Goal: Obtain resource: Obtain resource

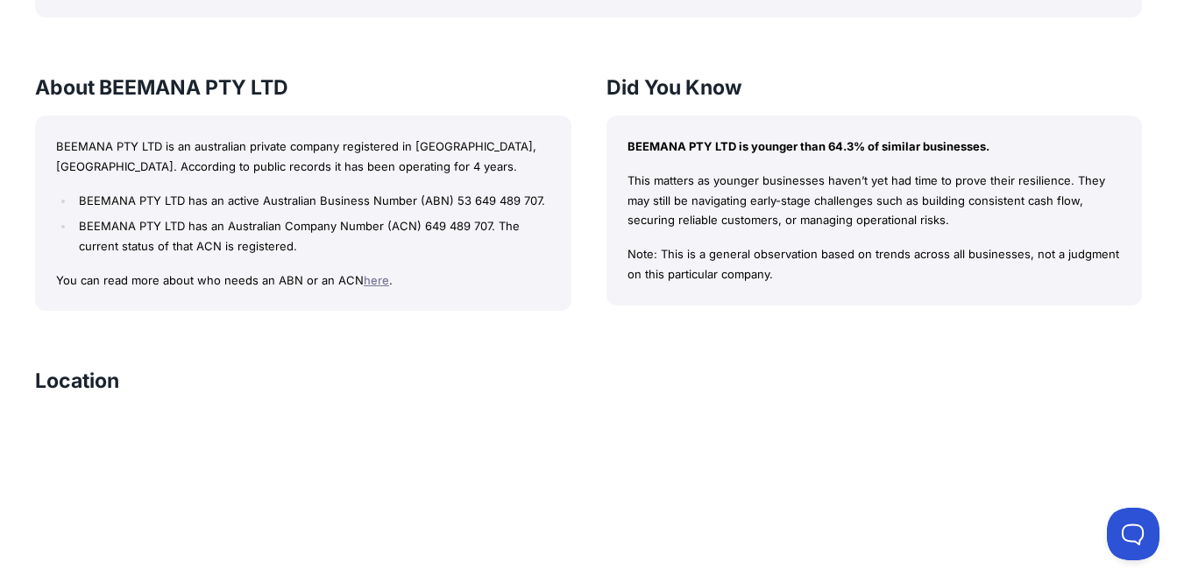
scroll to position [1573, 0]
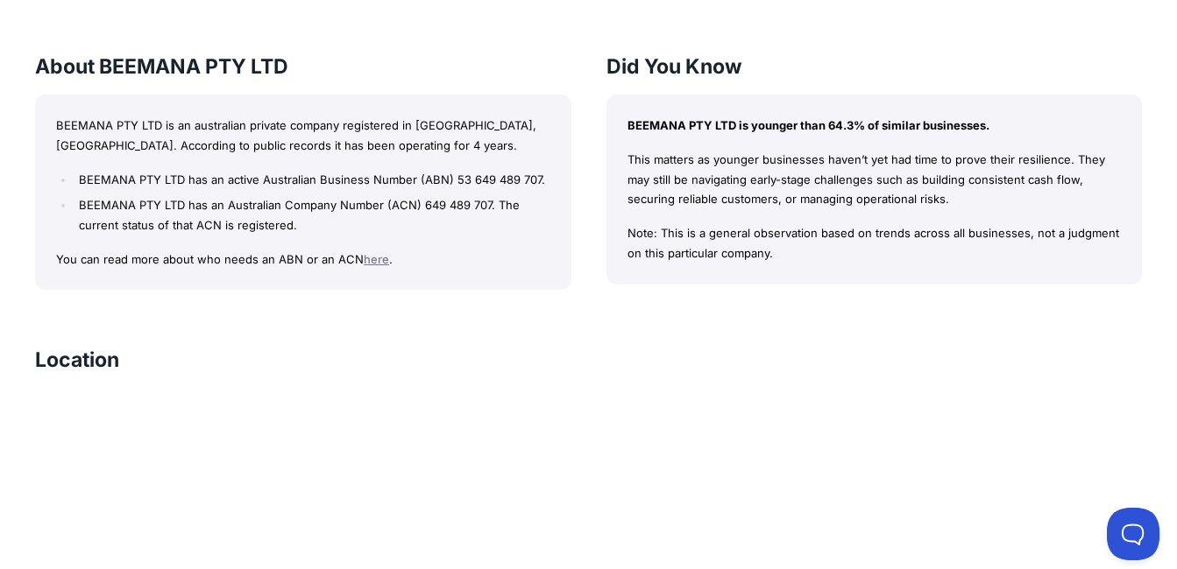
click at [677, 127] on p "BEEMANA PTY LTD is younger than 64.3% of similar businesses." at bounding box center [874, 126] width 494 height 20
click at [180, 68] on h3 "About BEEMANA PTY LTD" at bounding box center [303, 67] width 536 height 28
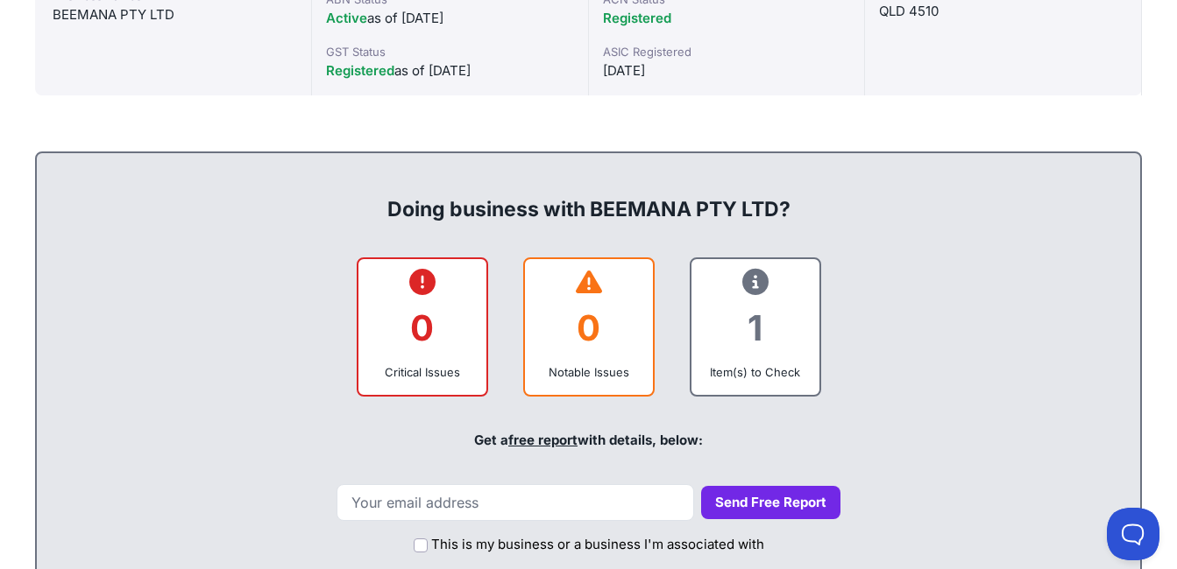
scroll to position [588, 0]
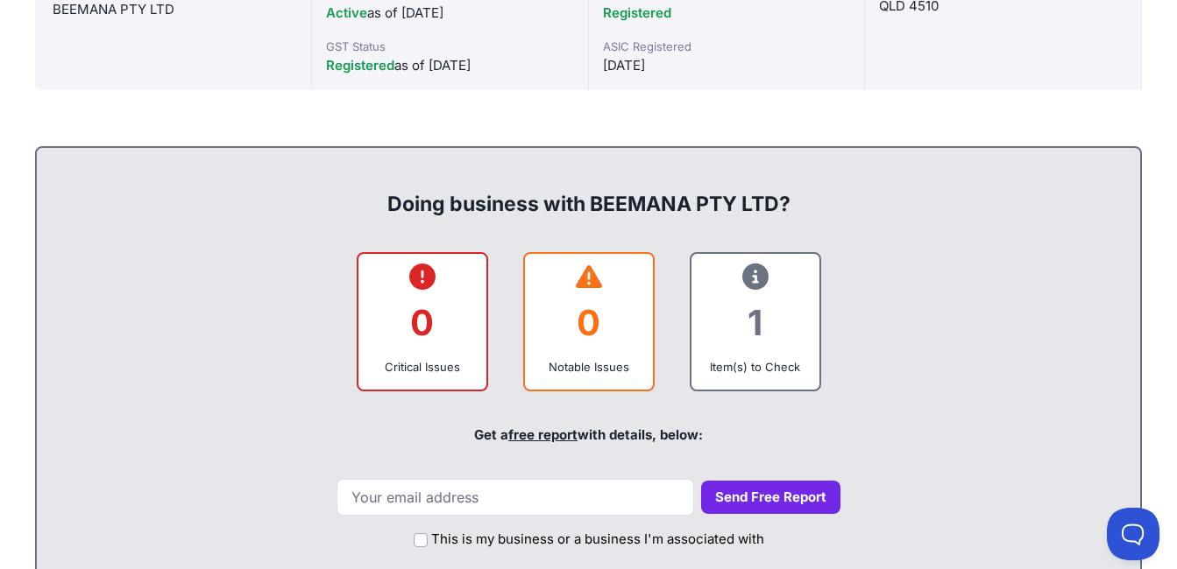
click at [748, 337] on div "1" at bounding box center [755, 322] width 100 height 71
click at [525, 434] on link "free report" at bounding box center [542, 435] width 69 height 17
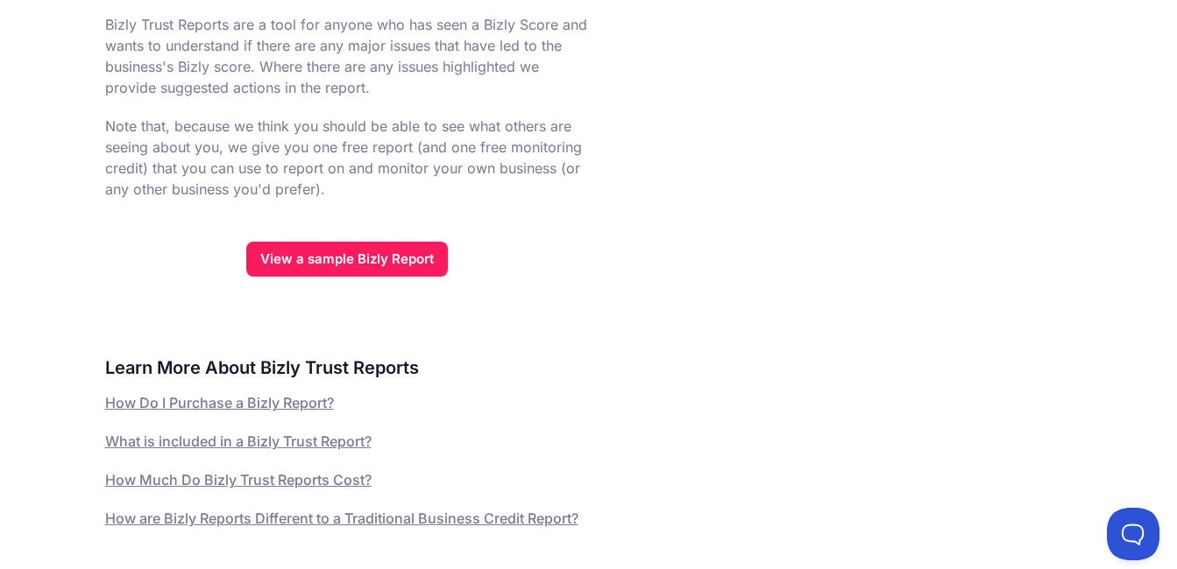
scroll to position [693, 0]
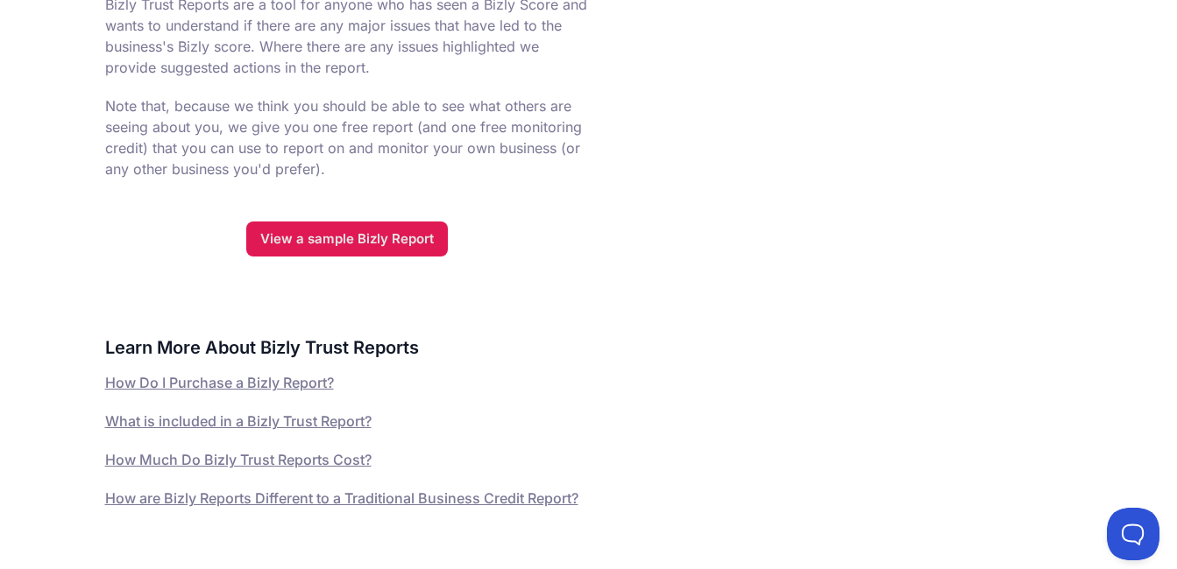
click at [370, 242] on link "View a sample Bizly Report" at bounding box center [347, 239] width 202 height 35
